Goal: Find specific page/section: Find specific page/section

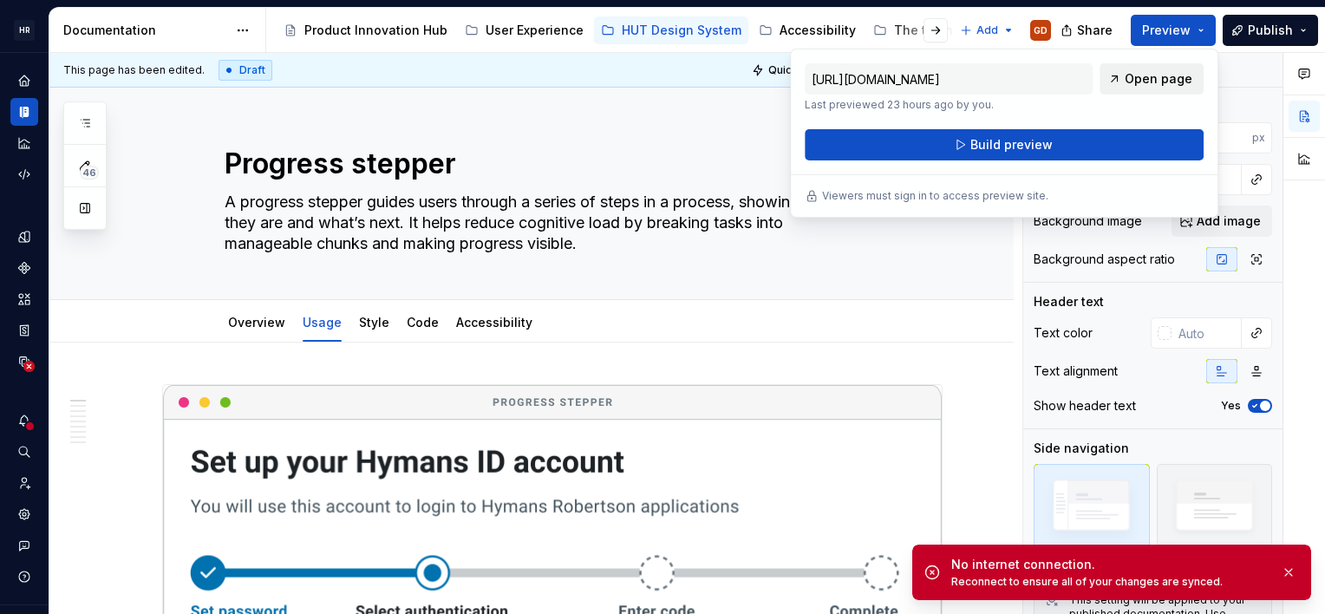
type textarea "*"
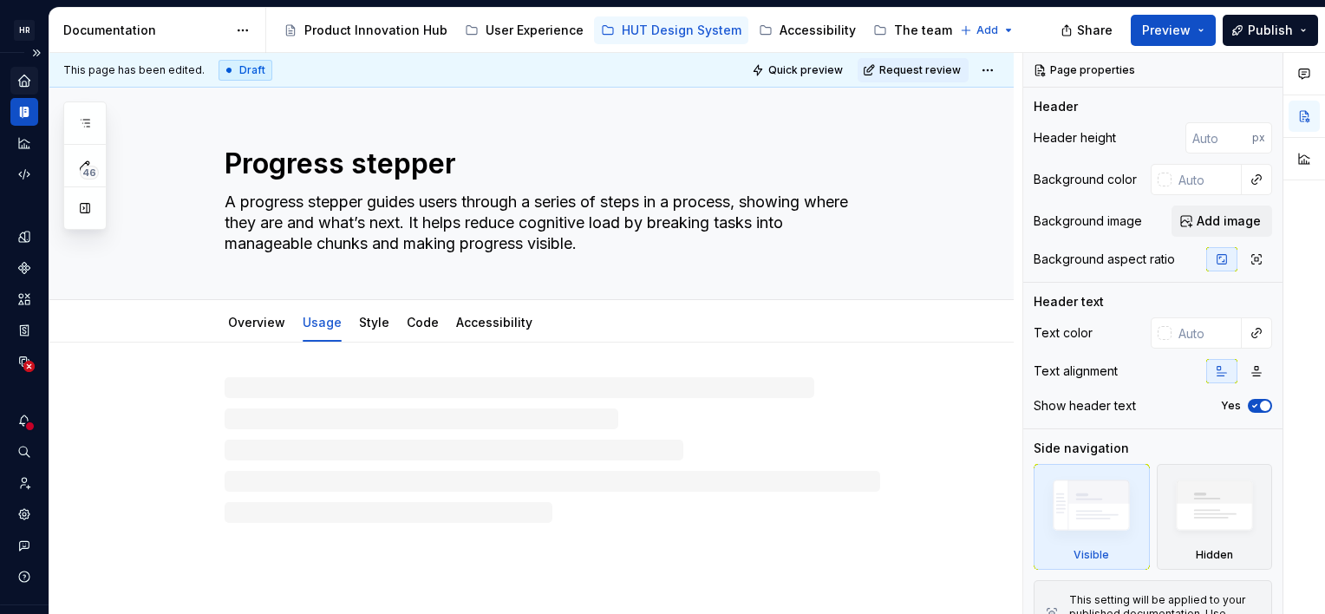
click at [20, 80] on icon "Home" at bounding box center [23, 80] width 11 height 11
type textarea "*"
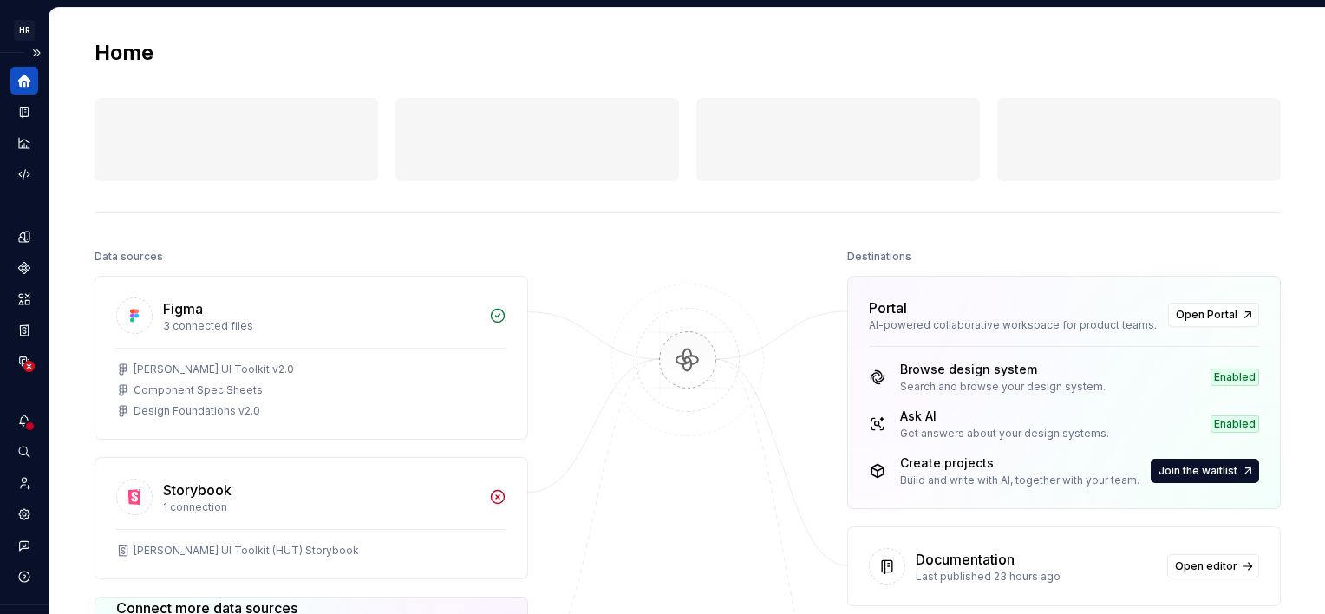
click at [21, 80] on icon "Home" at bounding box center [24, 81] width 13 height 13
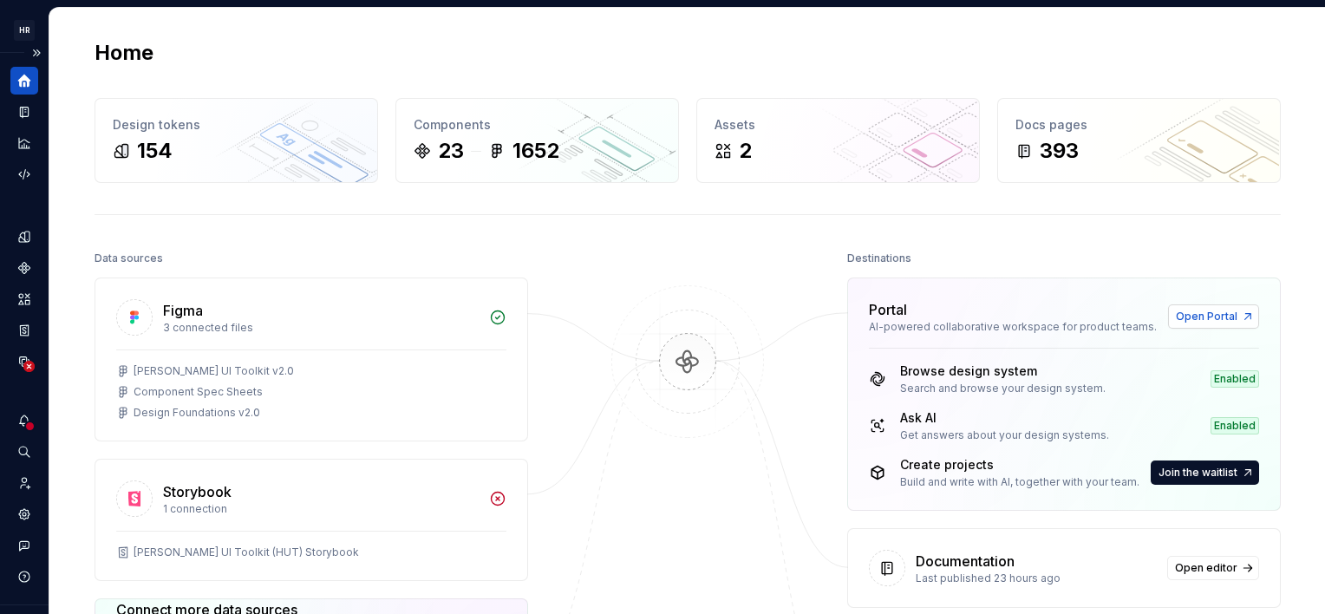
click at [1205, 323] on link "Open Portal" at bounding box center [1213, 316] width 91 height 24
